Goal: Book appointment/travel/reservation

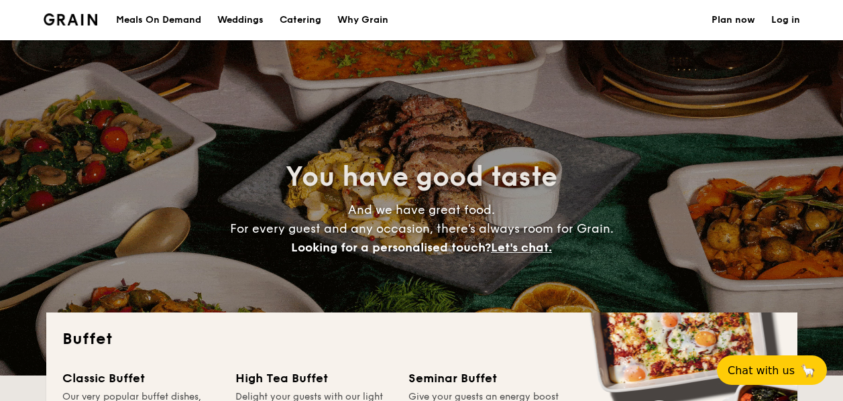
select select
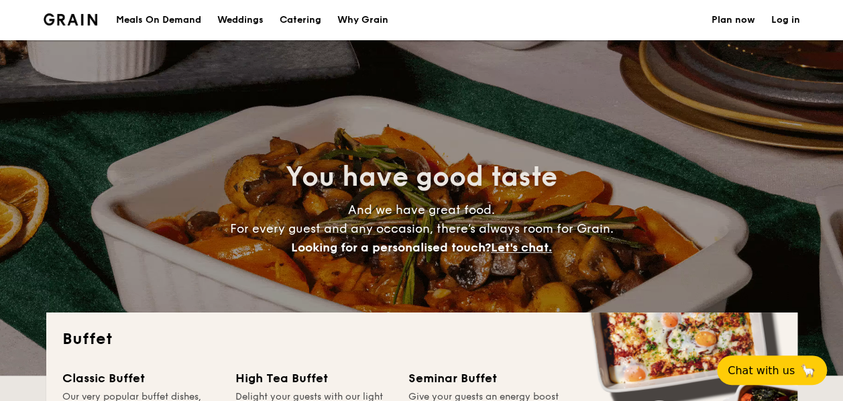
click at [250, 11] on div "Weddings" at bounding box center [240, 20] width 46 height 40
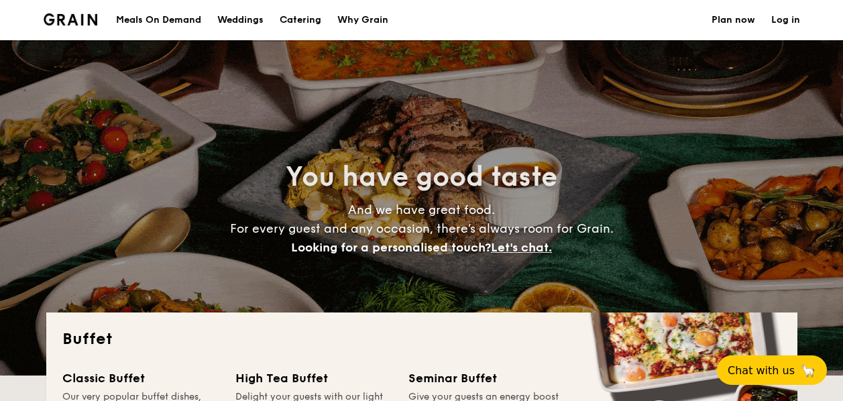
select select
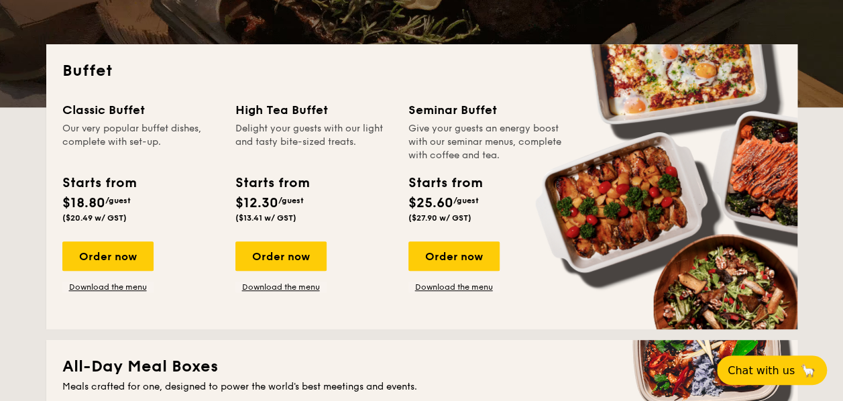
scroll to position [373, 0]
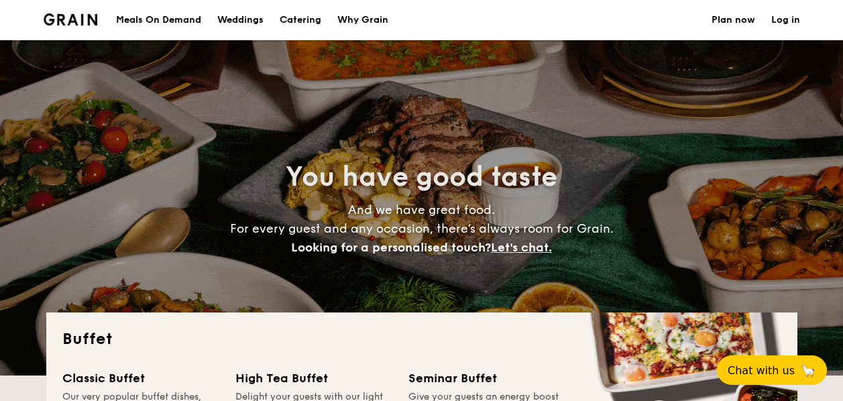
select select
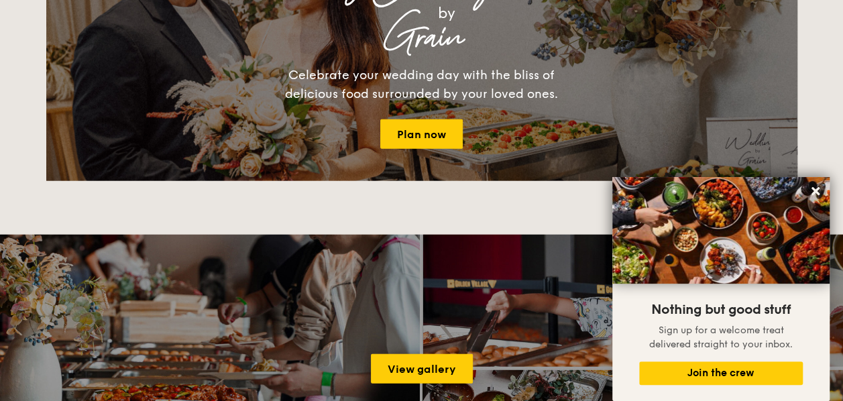
scroll to position [1676, 0]
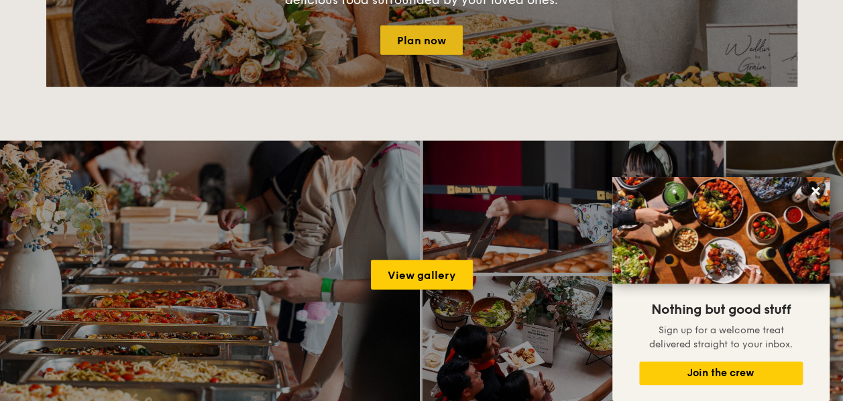
click at [420, 36] on link "Plan now" at bounding box center [421, 39] width 82 height 29
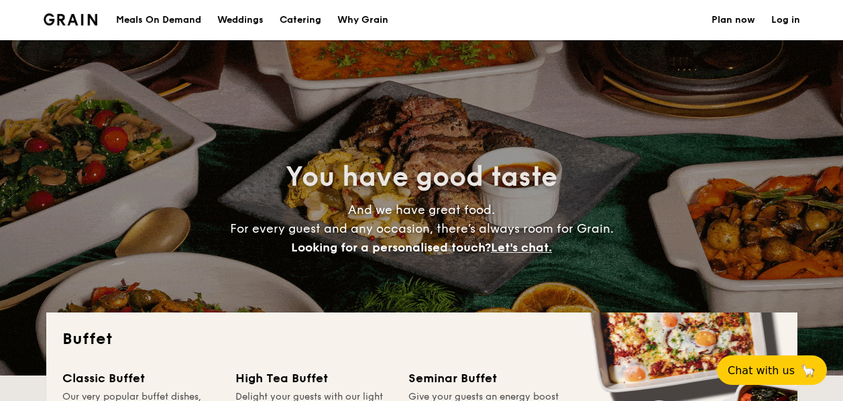
select select
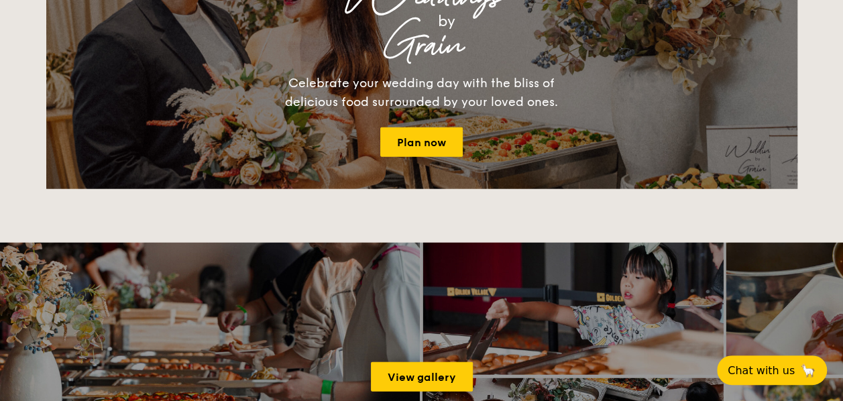
scroll to position [1475, 0]
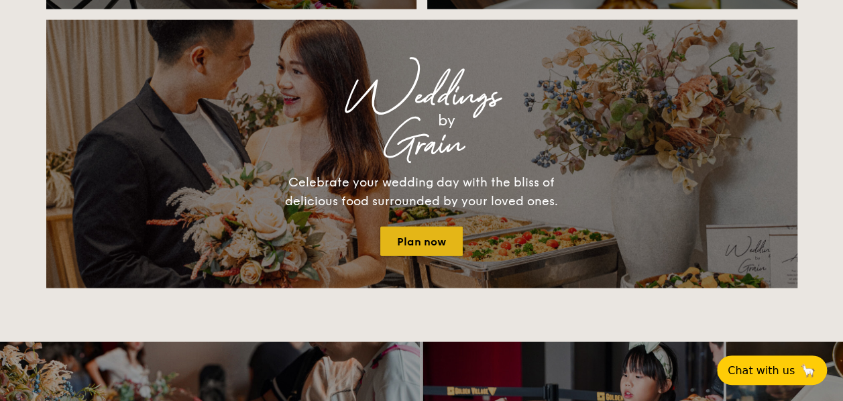
click at [424, 247] on link "Plan now" at bounding box center [421, 241] width 82 height 29
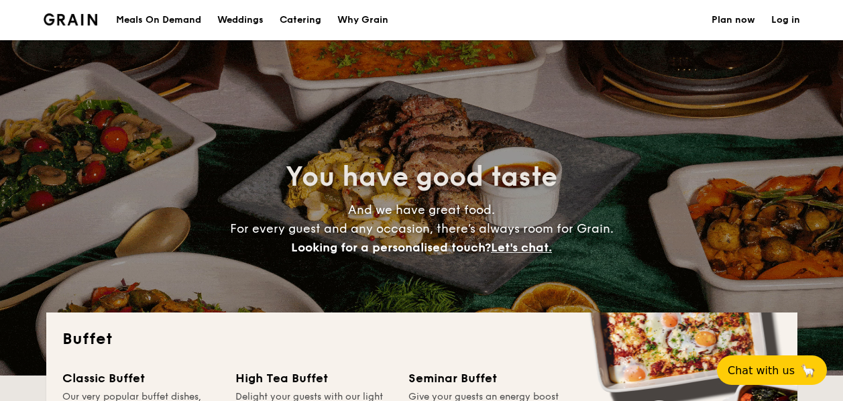
select select
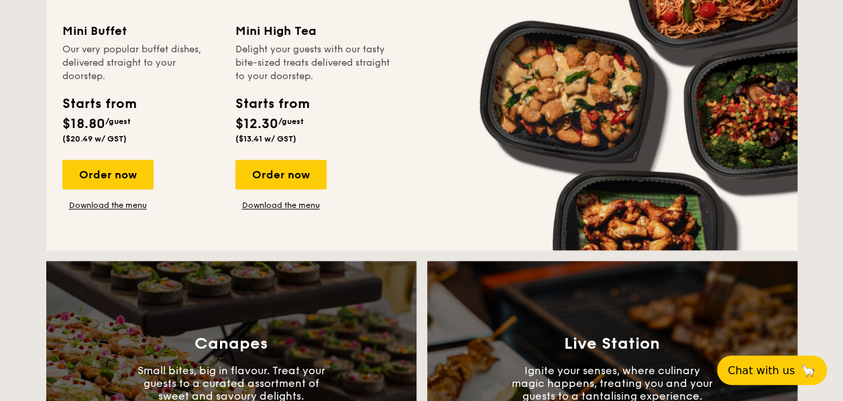
scroll to position [1542, 0]
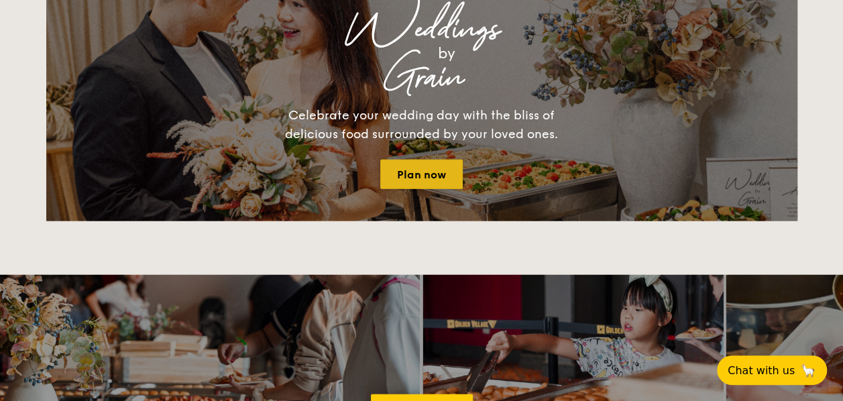
click at [438, 174] on link "Plan now" at bounding box center [421, 174] width 82 height 29
click at [401, 184] on link "Plan now" at bounding box center [421, 174] width 82 height 29
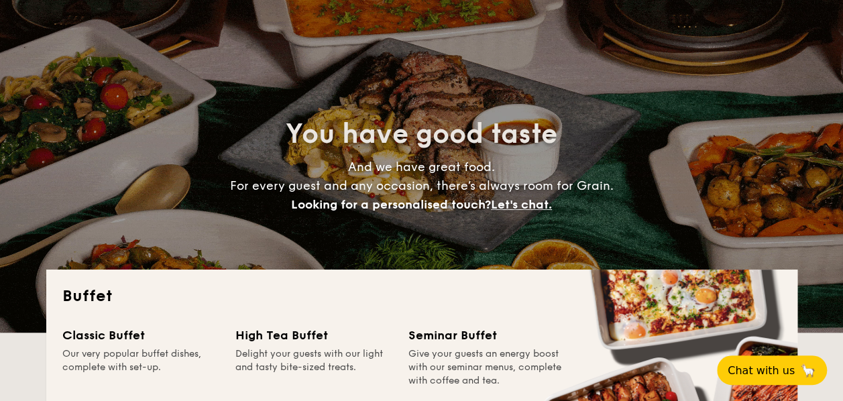
scroll to position [0, 0]
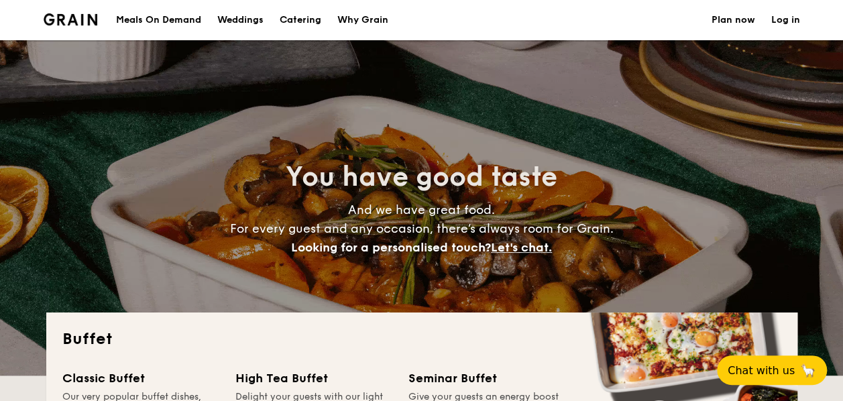
click at [245, 27] on div "Weddings" at bounding box center [240, 20] width 46 height 40
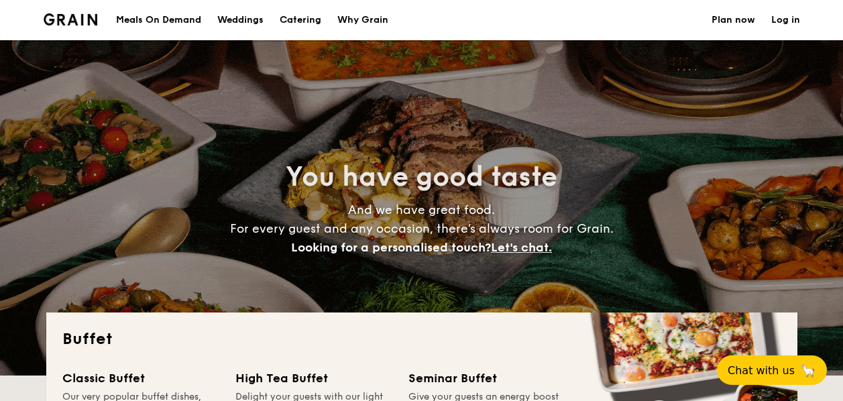
select select
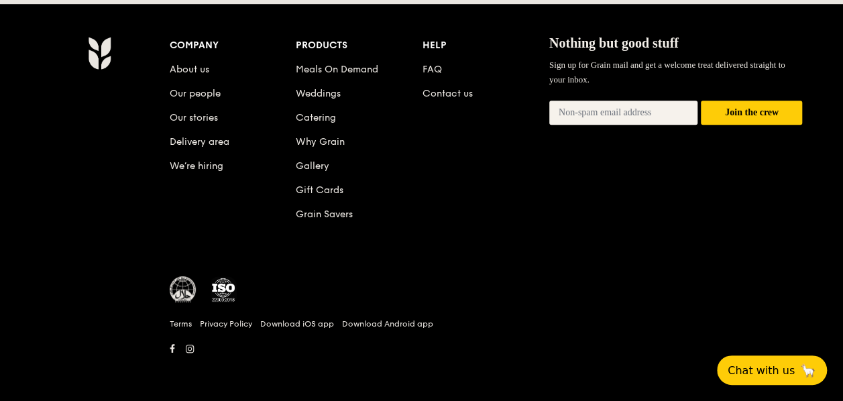
scroll to position [2981, 0]
